Goal: Task Accomplishment & Management: Manage account settings

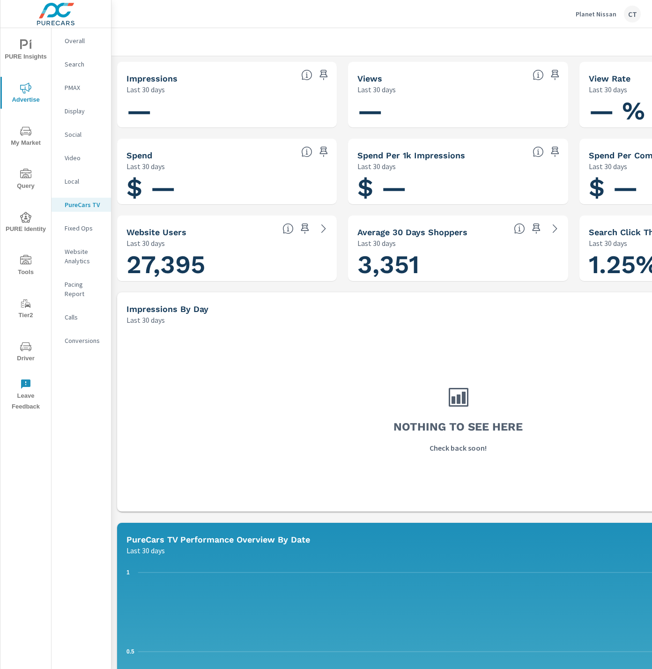
drag, startPoint x: 30, startPoint y: 335, endPoint x: 25, endPoint y: 339, distance: 6.0
click at [30, 336] on button "Driver" at bounding box center [25, 351] width 51 height 32
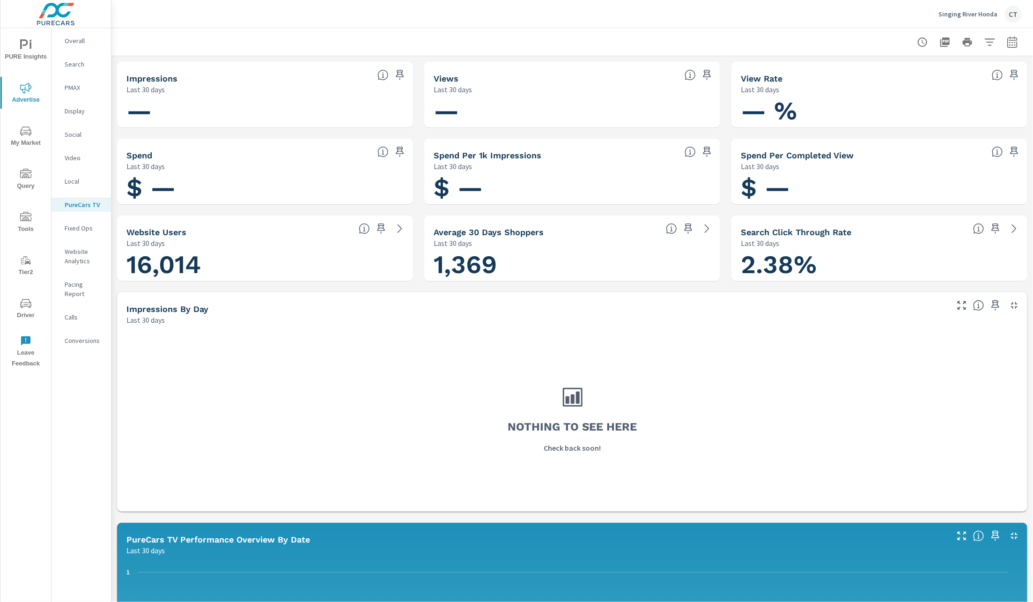
click at [24, 31] on div "PURE Insights Advertise My Market Query Tools Tier2 Driver Leave Feedback" at bounding box center [25, 200] width 51 height 345
click at [26, 42] on icon "nav menu" at bounding box center [25, 44] width 11 height 11
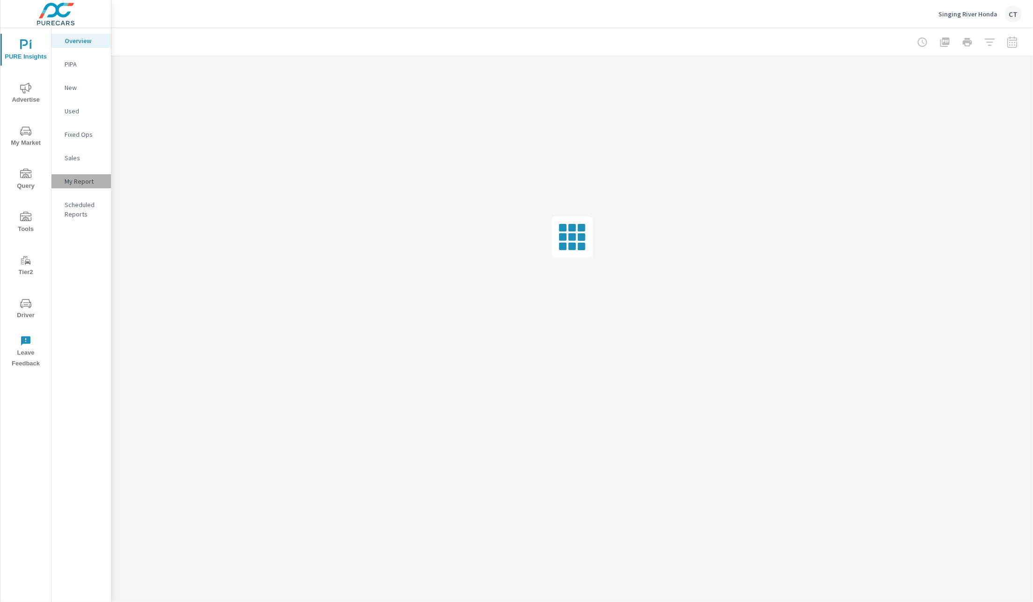
click at [80, 181] on p "My Report" at bounding box center [84, 181] width 39 height 9
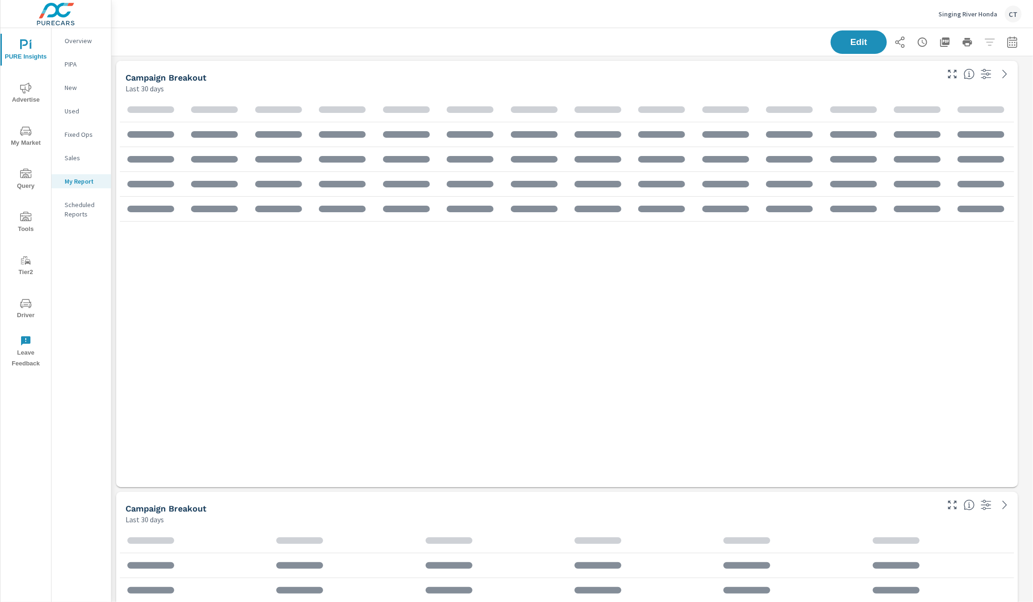
scroll to position [2181, 933]
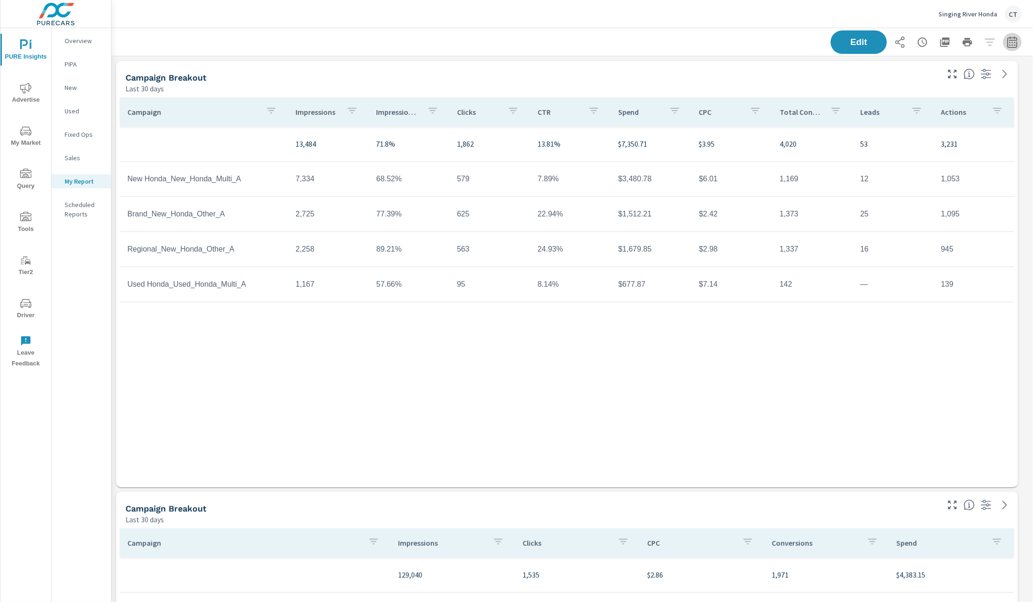
click at [1007, 46] on icon "button" at bounding box center [1012, 42] width 11 height 11
click at [935, 73] on select "Custom [DATE] Last week Last 7 days Last 14 days Last 30 days Last 45 days Last…" at bounding box center [927, 81] width 94 height 19
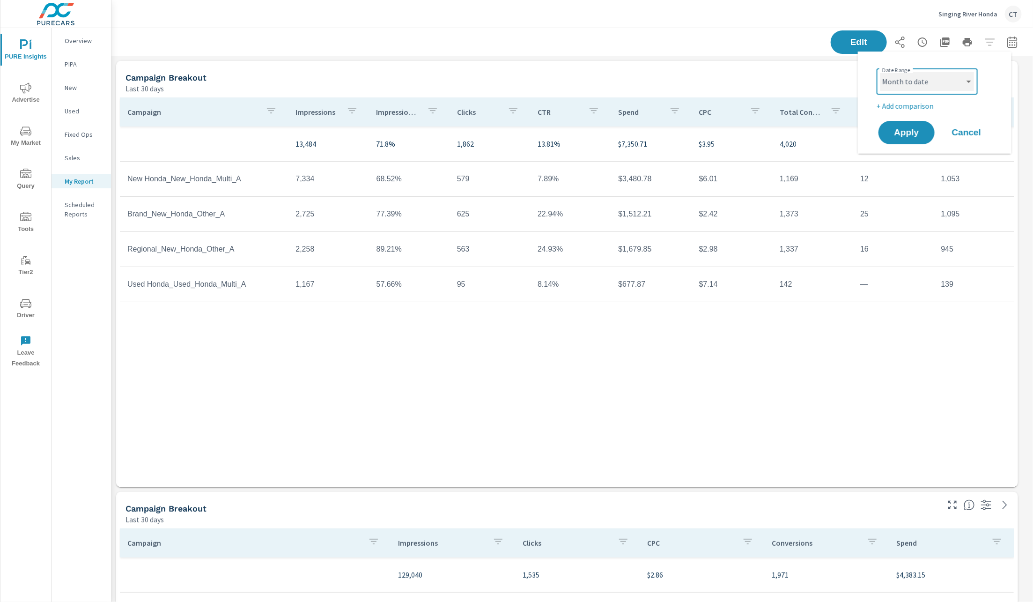
click at [880, 72] on select "Custom [DATE] Last week Last 7 days Last 14 days Last 30 days Last 45 days Last…" at bounding box center [927, 81] width 94 height 19
select select "Month to date"
click at [918, 128] on span "Apply" at bounding box center [906, 132] width 38 height 9
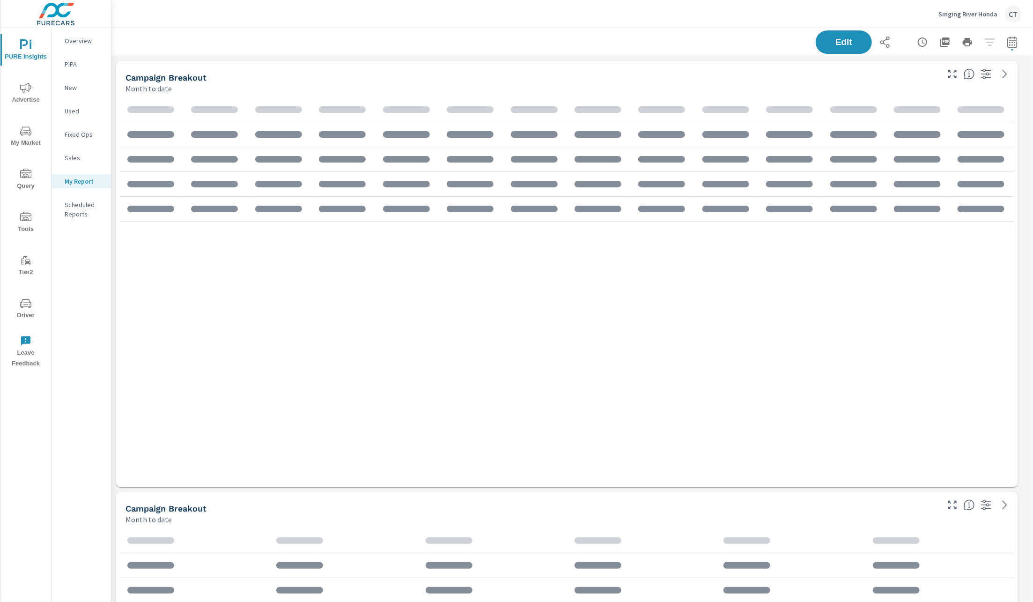
scroll to position [2181, 933]
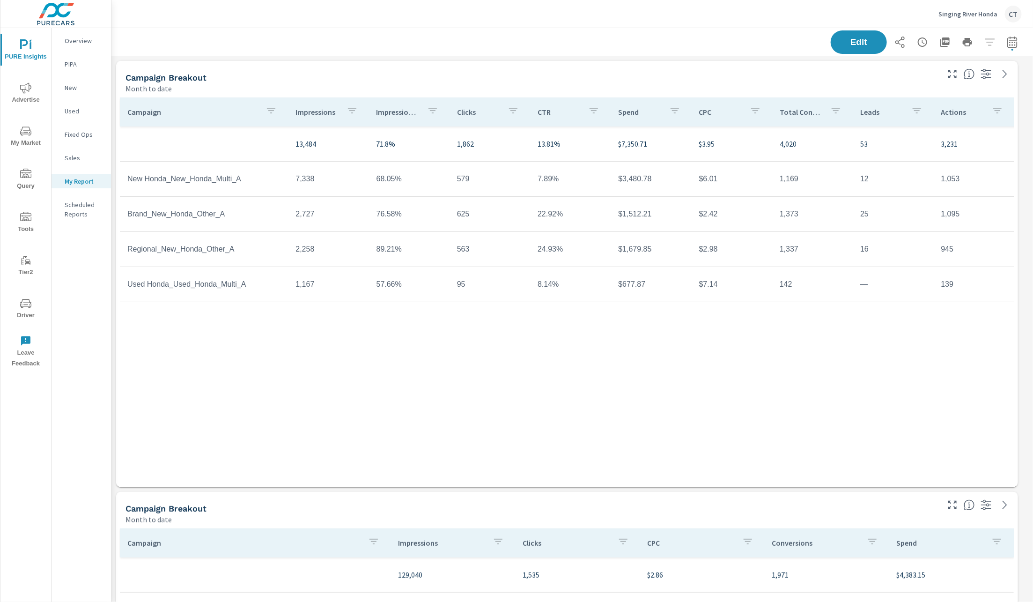
click at [902, 41] on div "Edit" at bounding box center [926, 41] width 191 height 23
click at [894, 45] on icon "button" at bounding box center [899, 42] width 11 height 11
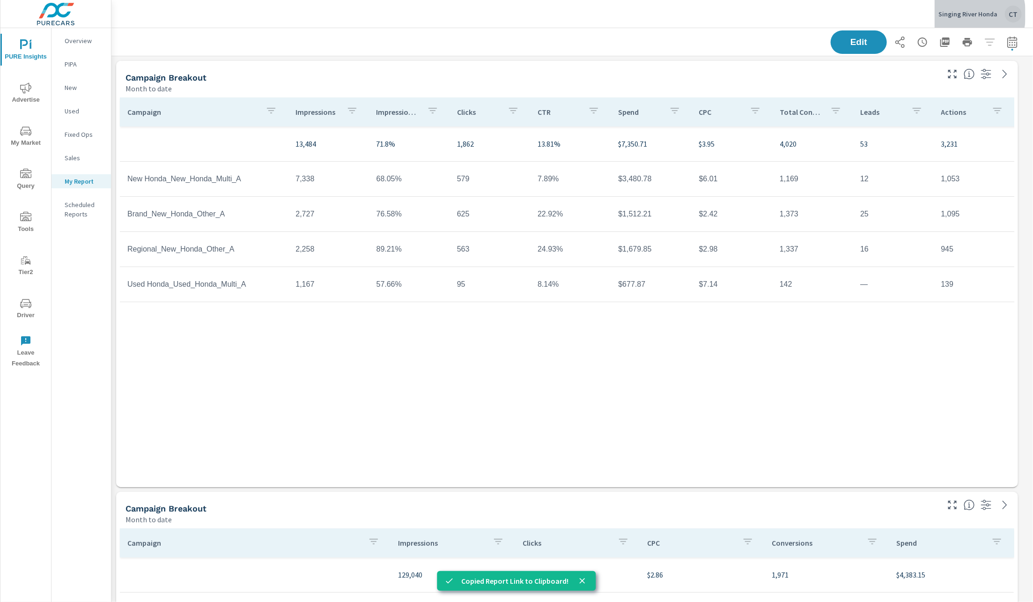
click at [960, 15] on p "Singing River Honda" at bounding box center [967, 14] width 59 height 8
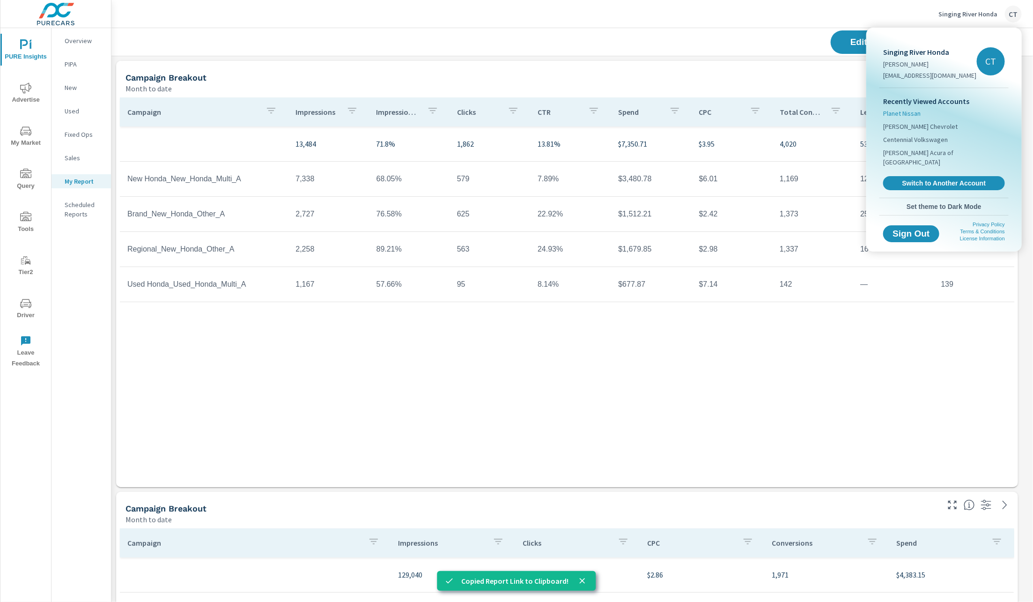
click at [915, 107] on li "Planet Nissan" at bounding box center [944, 113] width 122 height 13
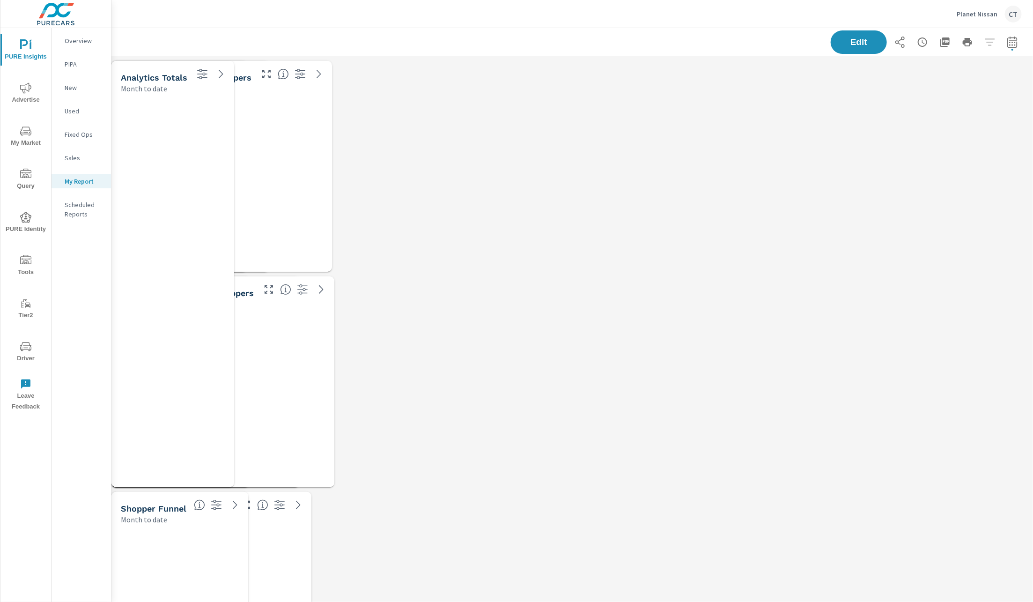
scroll to position [4334, 933]
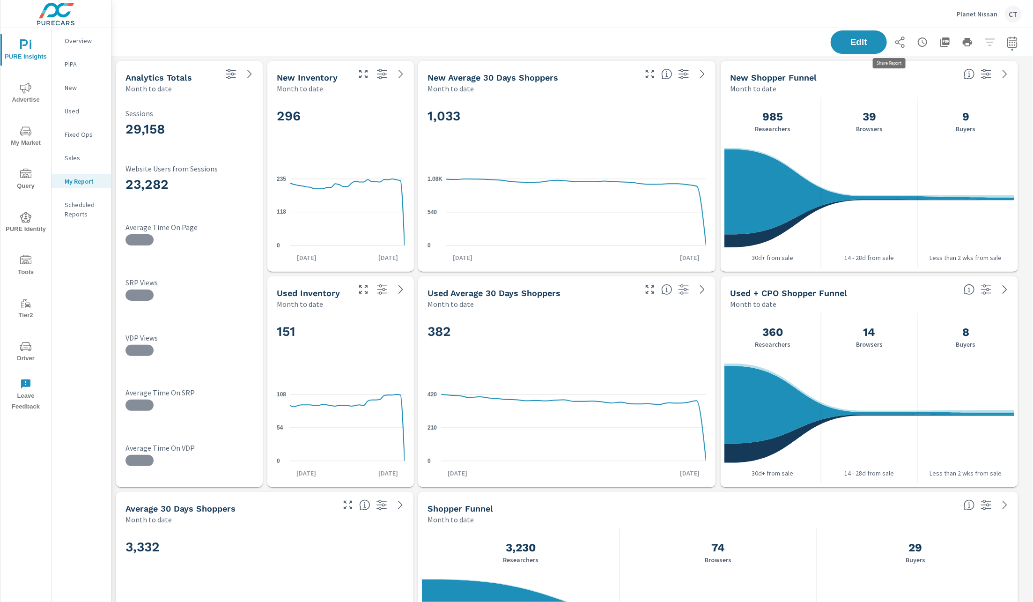
click at [894, 45] on icon "button" at bounding box center [899, 42] width 11 height 11
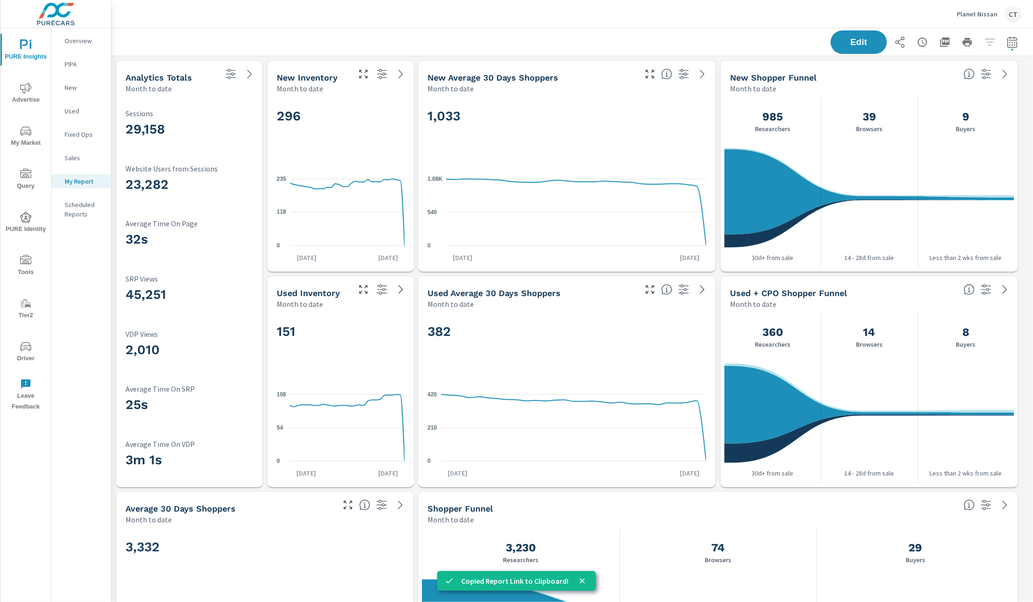
click at [979, 24] on button "Planet Nissan CT" at bounding box center [989, 14] width 73 height 28
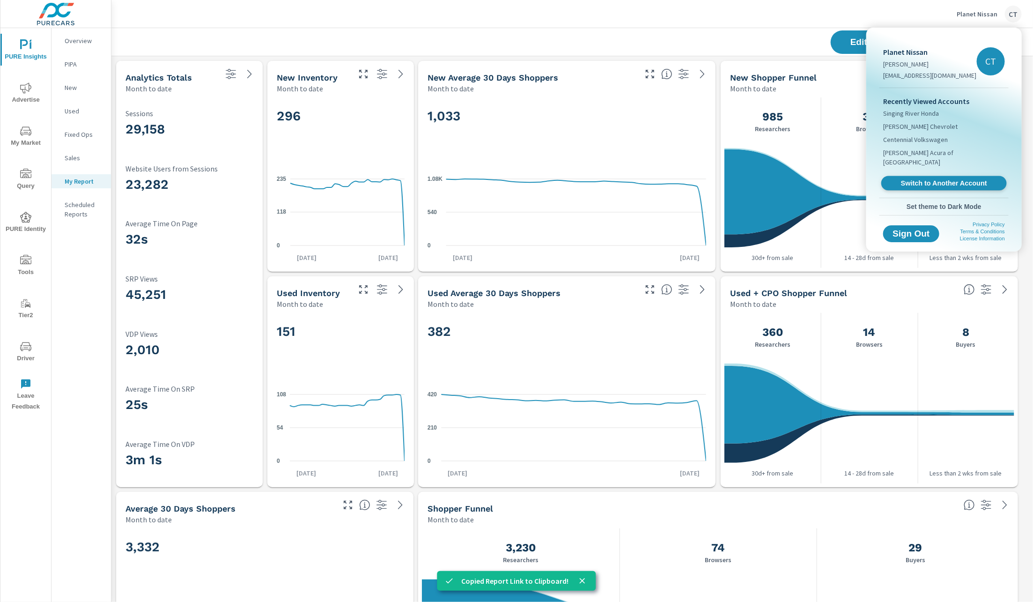
click at [926, 179] on span "Switch to Another Account" at bounding box center [943, 183] width 115 height 9
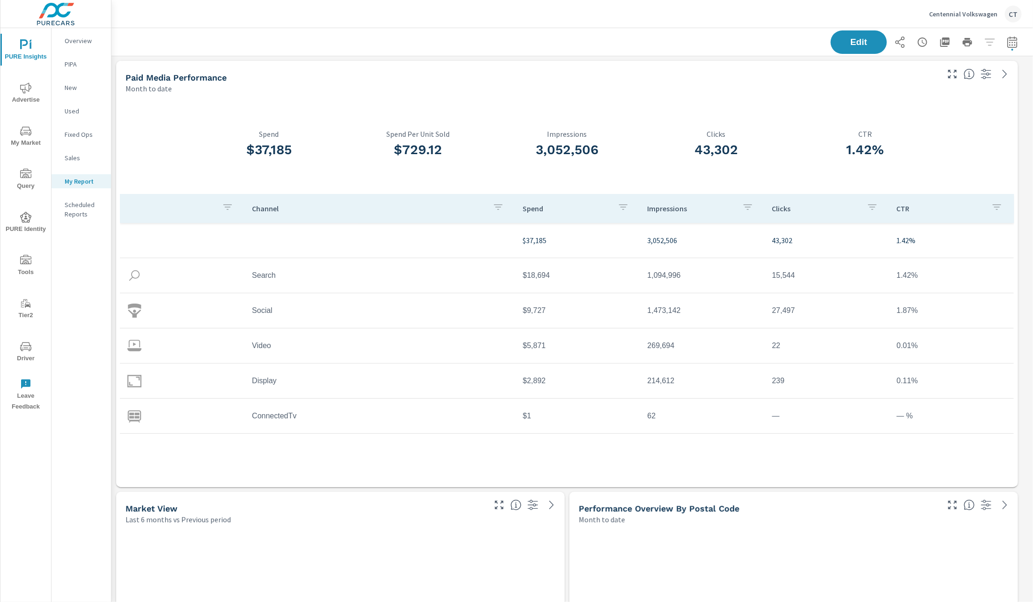
scroll to position [35, 0]
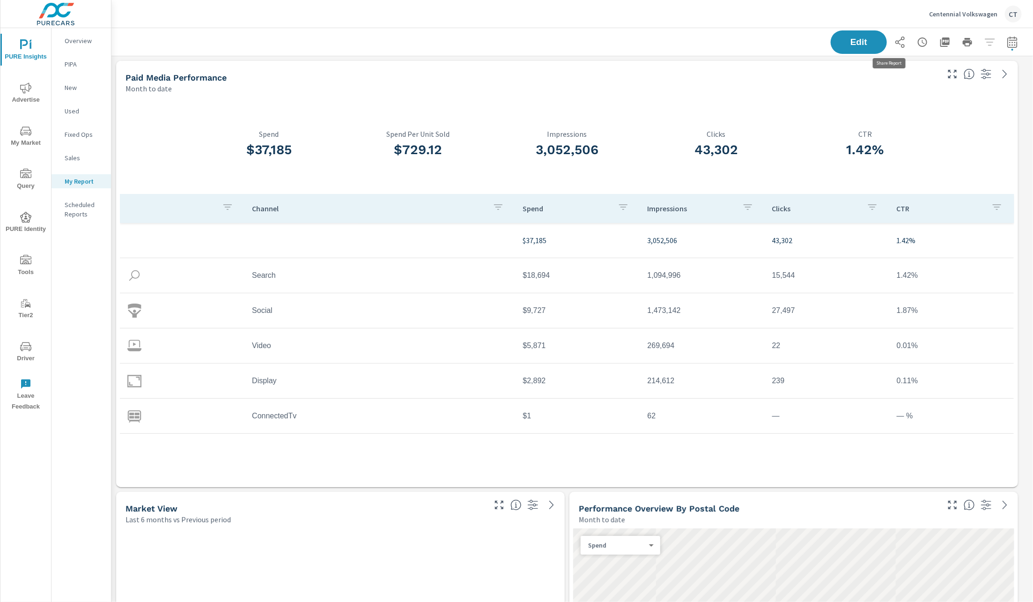
click at [894, 40] on icon "button" at bounding box center [899, 42] width 11 height 11
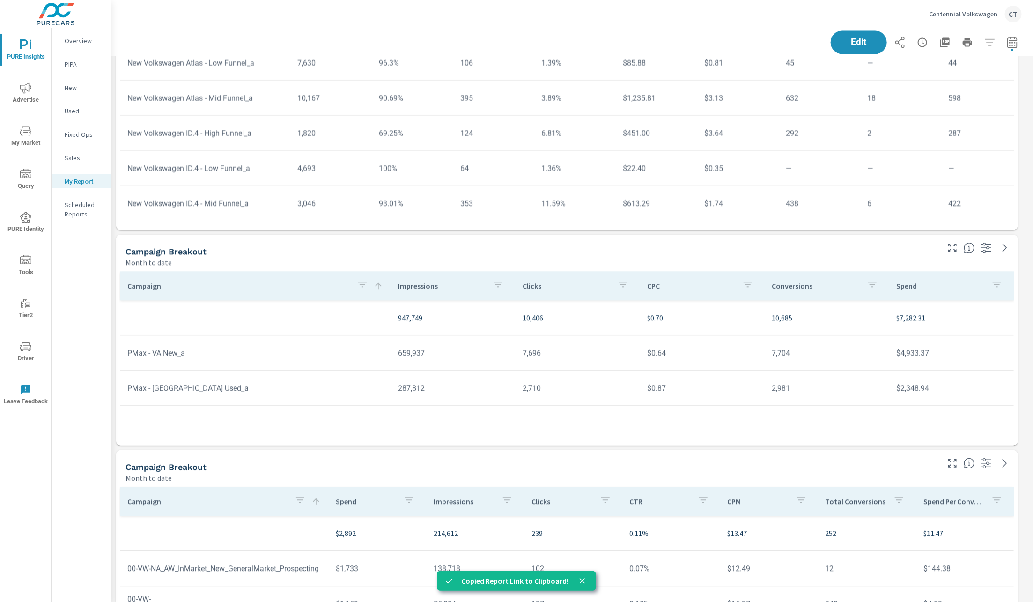
scroll to position [1239, 0]
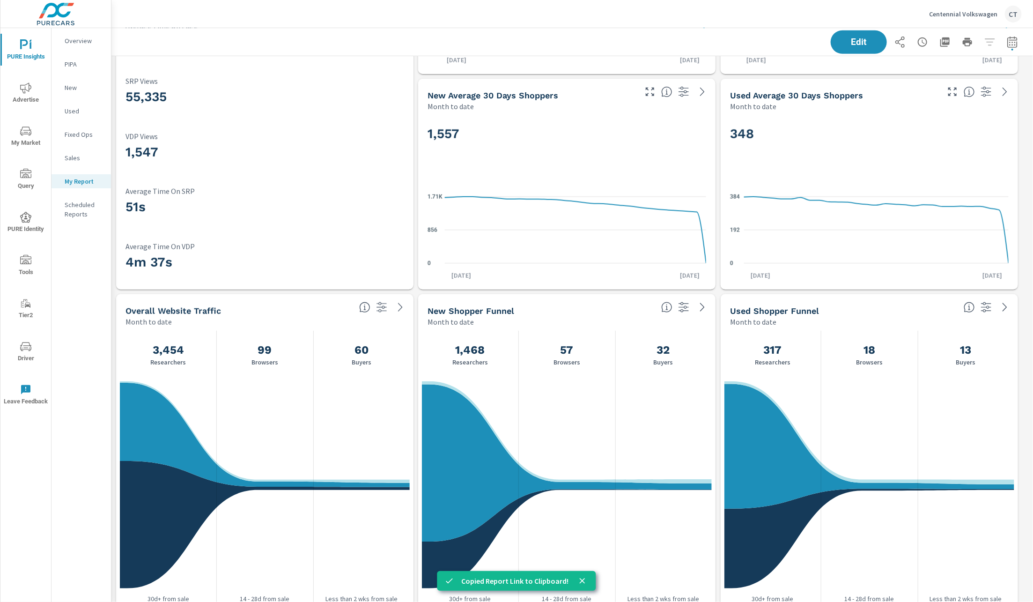
scroll to position [2582, 0]
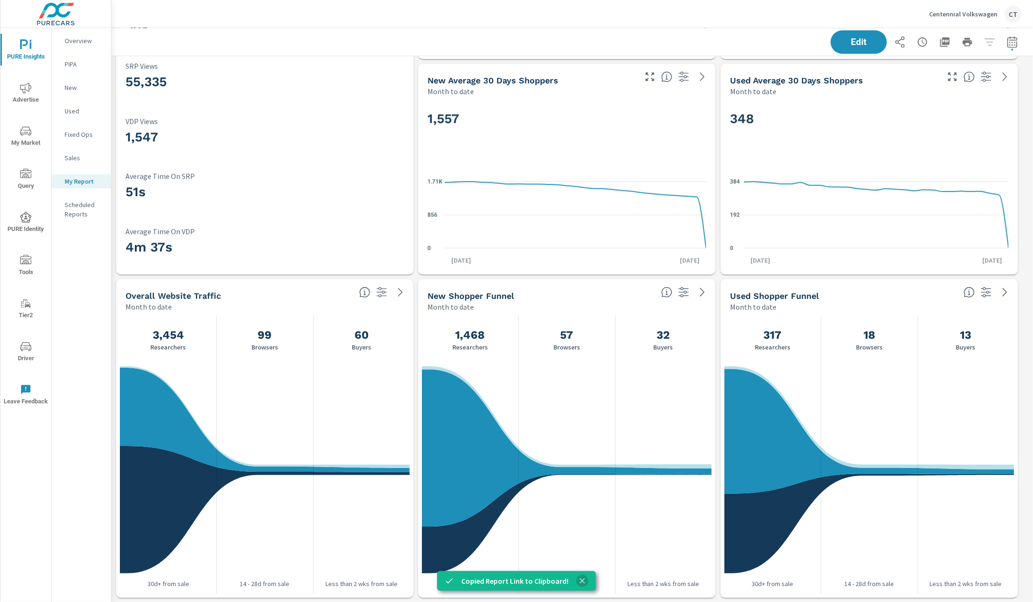
click at [580, 581] on icon "close" at bounding box center [582, 580] width 9 height 9
